Goal: Find specific page/section: Find specific page/section

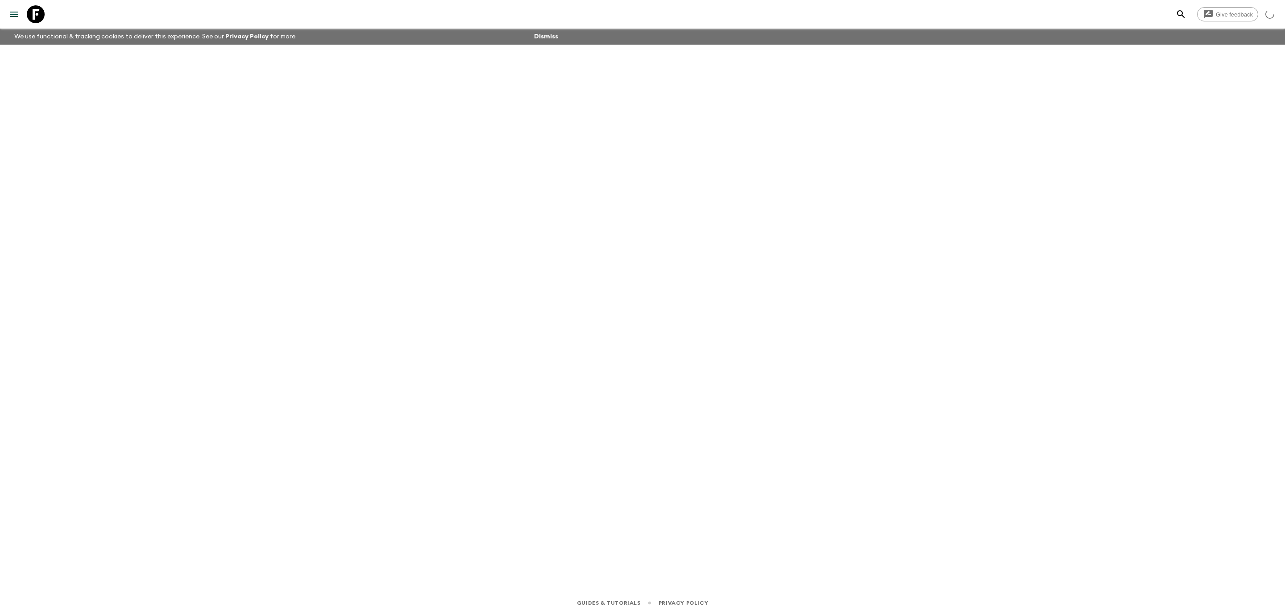
click at [37, 10] on icon at bounding box center [36, 14] width 18 height 18
click at [37, 12] on icon at bounding box center [36, 14] width 18 height 18
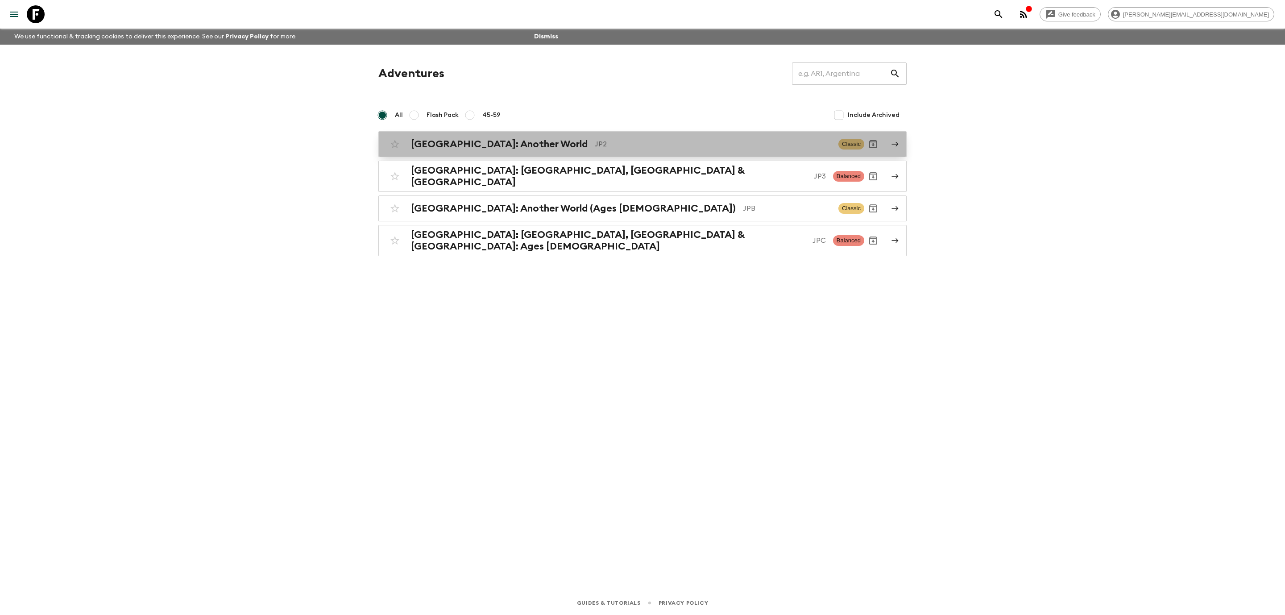
click at [643, 139] on p "JP2" at bounding box center [713, 144] width 237 height 11
